Goal: Information Seeking & Learning: Learn about a topic

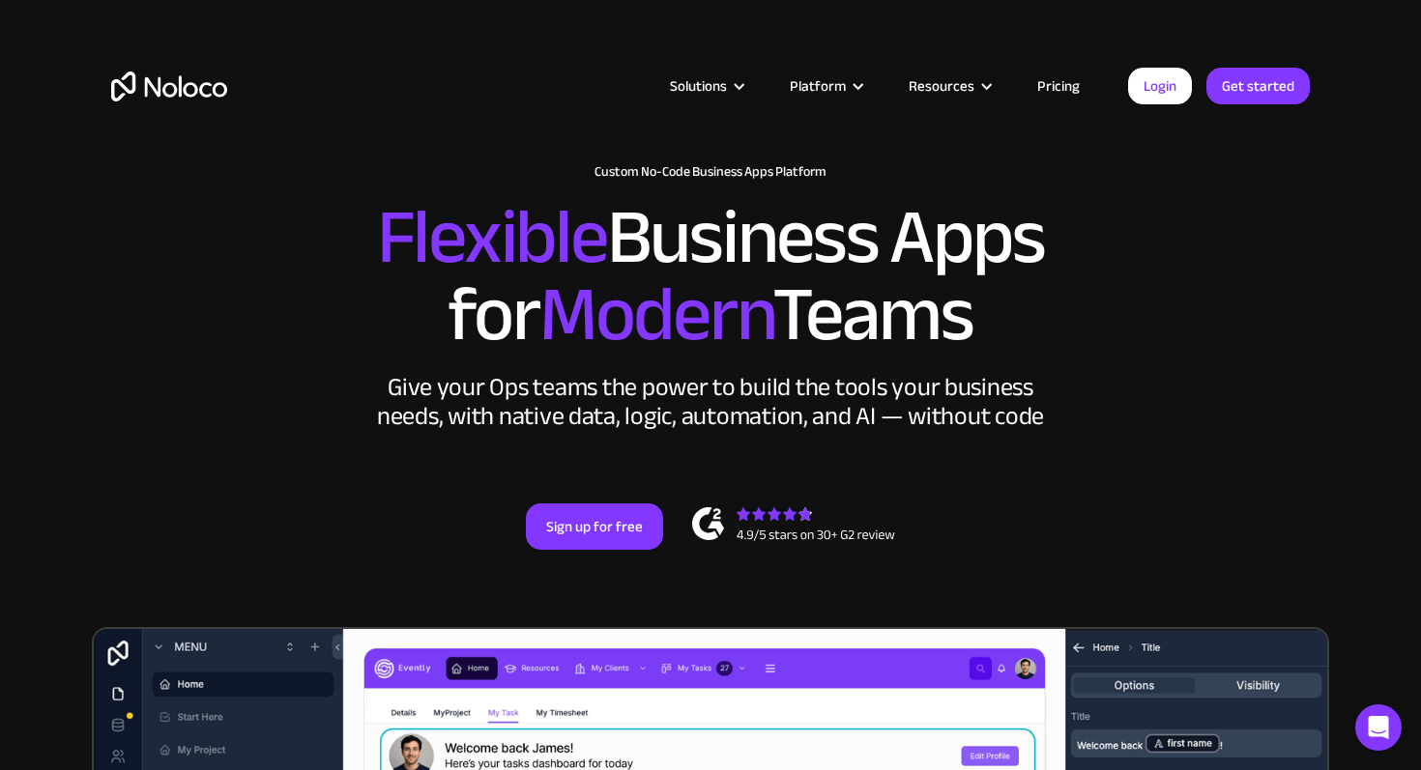
click at [1043, 91] on link "Pricing" at bounding box center [1058, 85] width 91 height 25
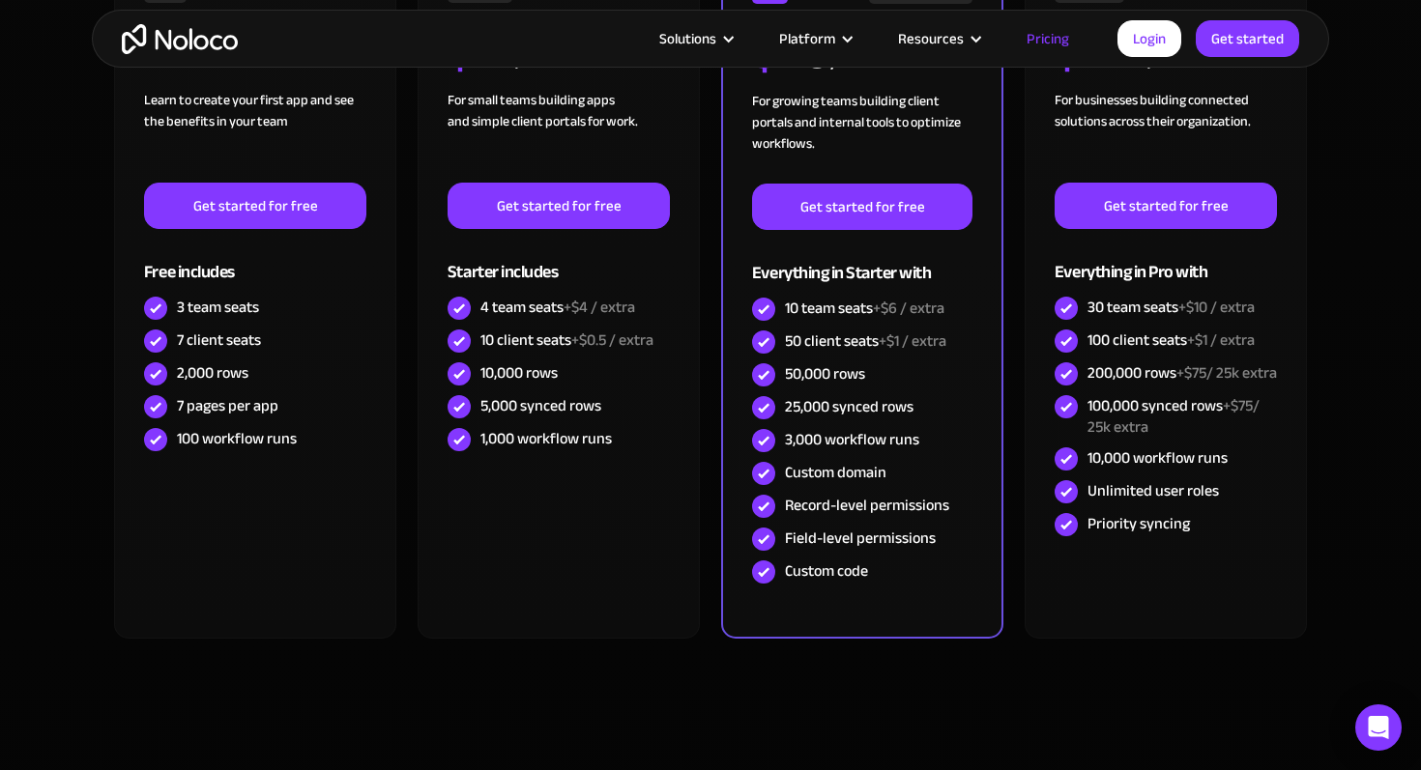
scroll to position [579, 0]
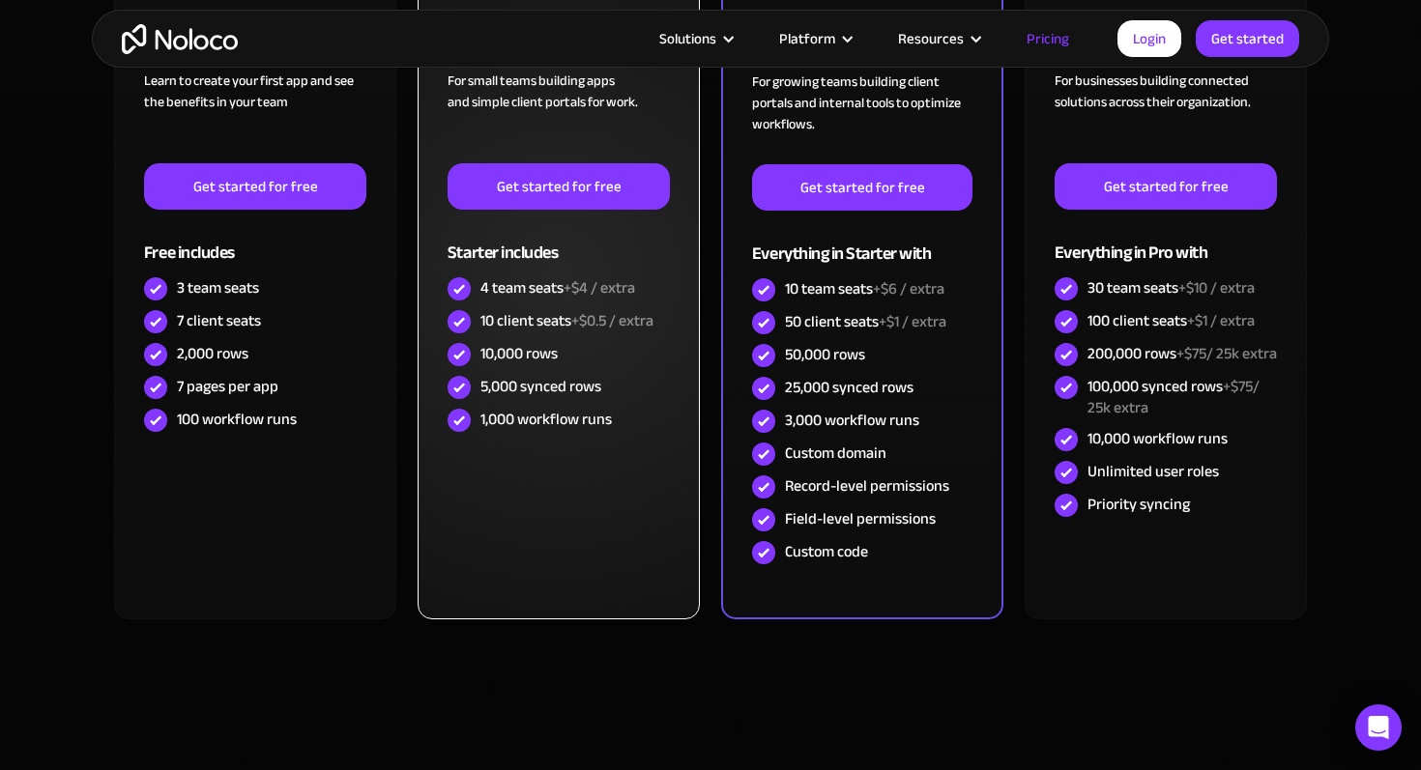
click at [524, 423] on div "1,000 workflow runs" at bounding box center [545, 419] width 131 height 21
